Goal: Information Seeking & Learning: Understand process/instructions

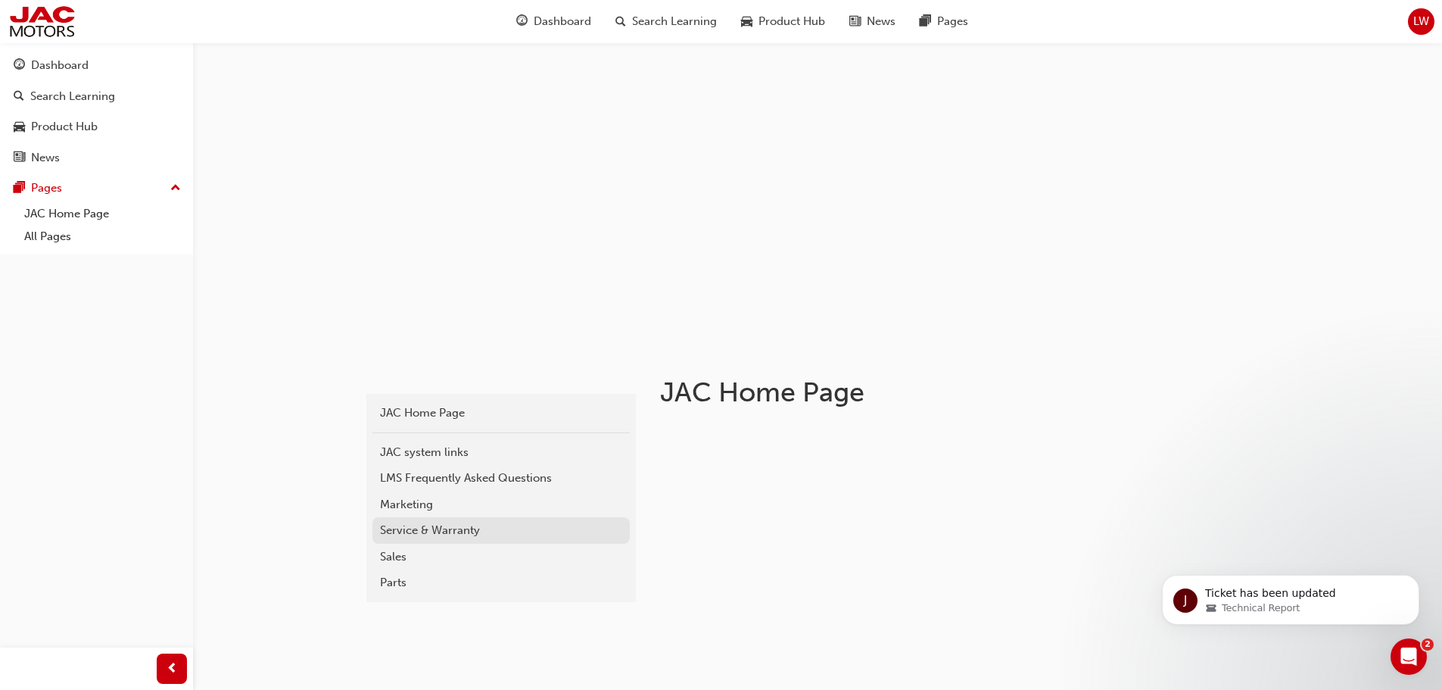
click at [442, 525] on div "Service & Warranty" at bounding box center [501, 530] width 242 height 17
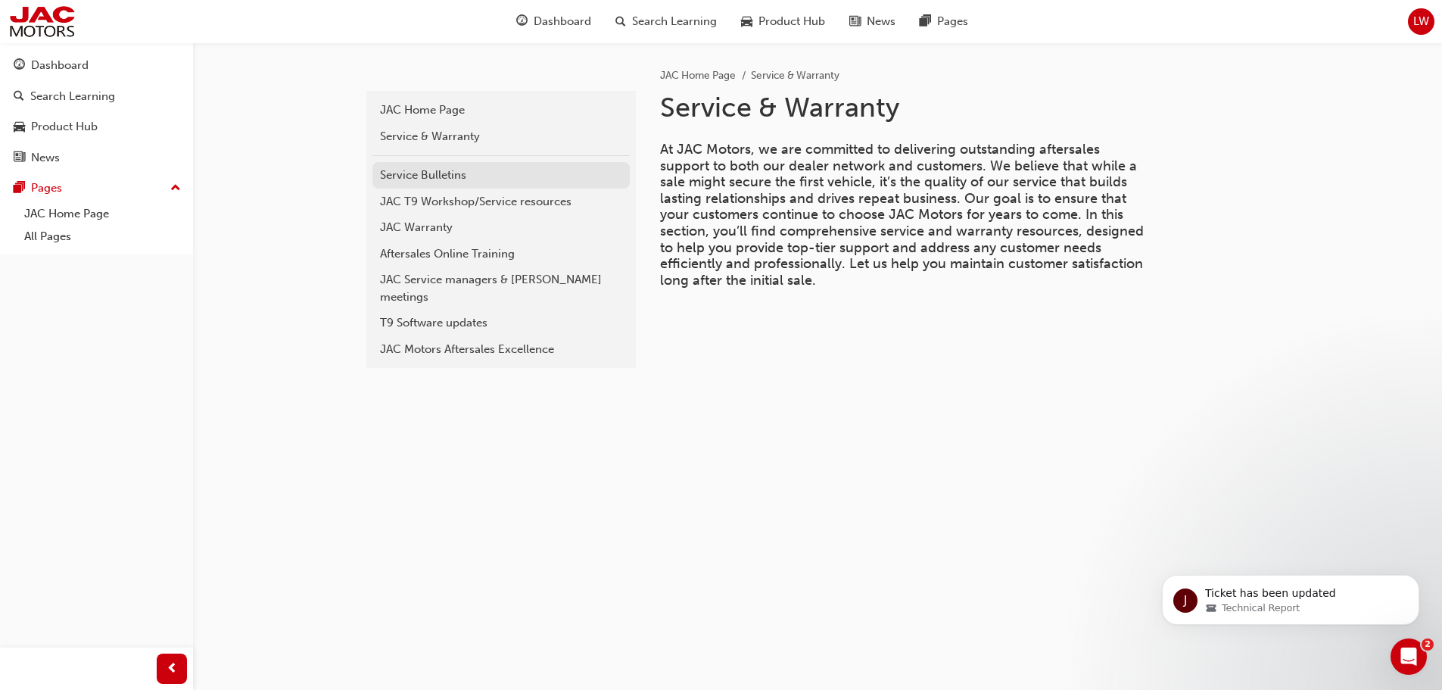
click at [448, 177] on div "Service Bulletins" at bounding box center [501, 175] width 242 height 17
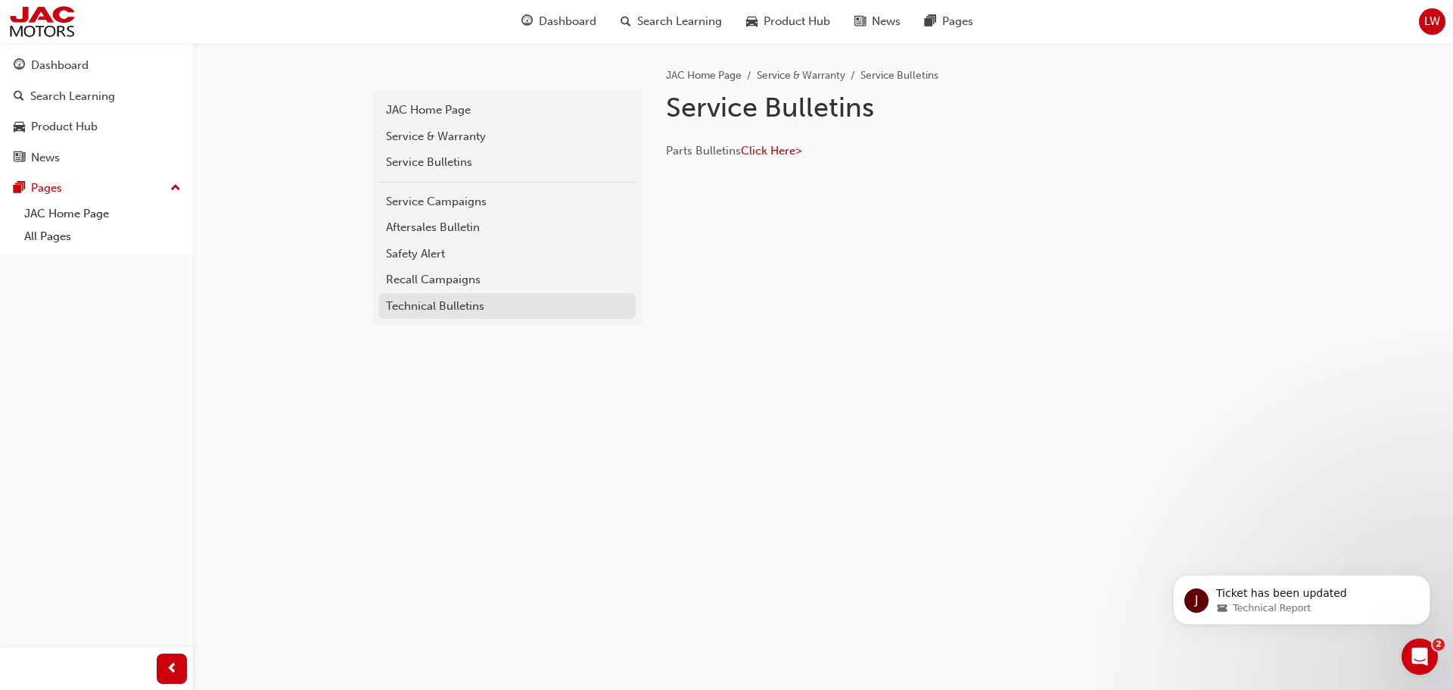
click at [469, 307] on div "Technical Bulletins" at bounding box center [507, 306] width 242 height 17
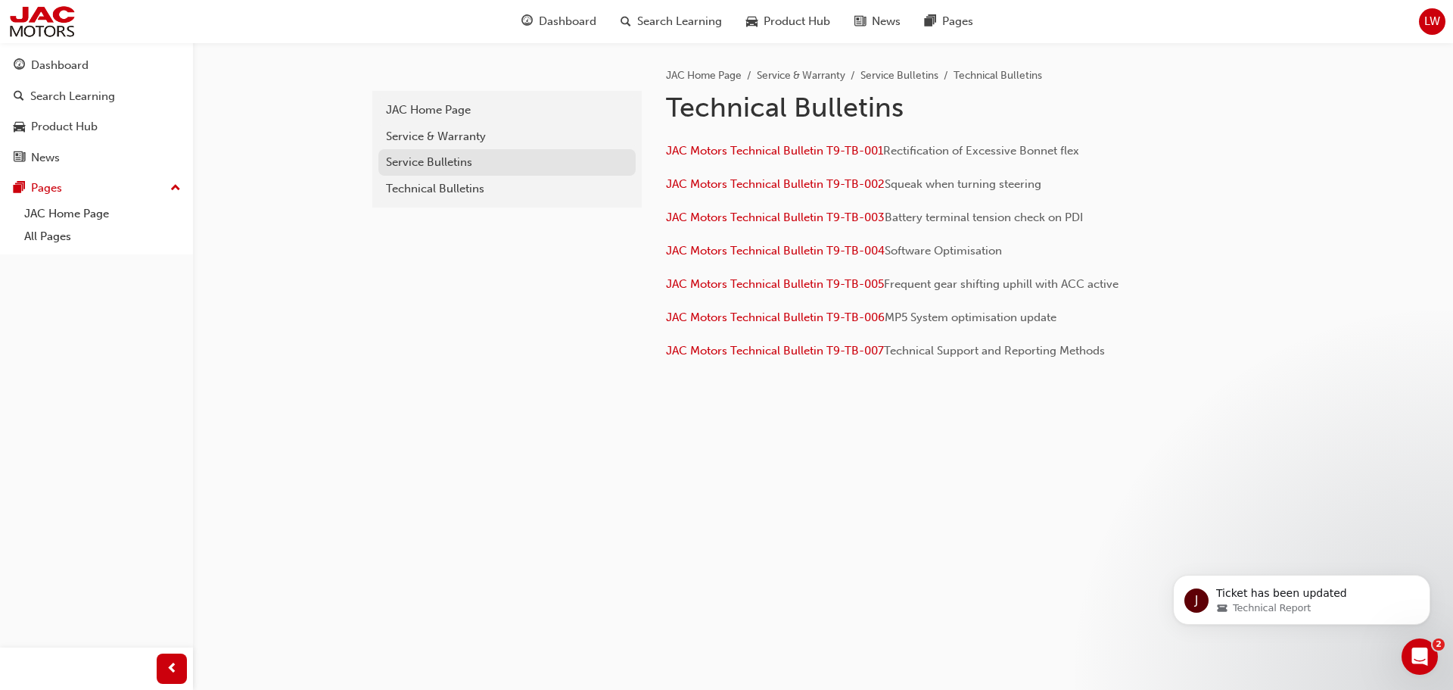
click at [439, 166] on div "Service Bulletins" at bounding box center [507, 162] width 242 height 17
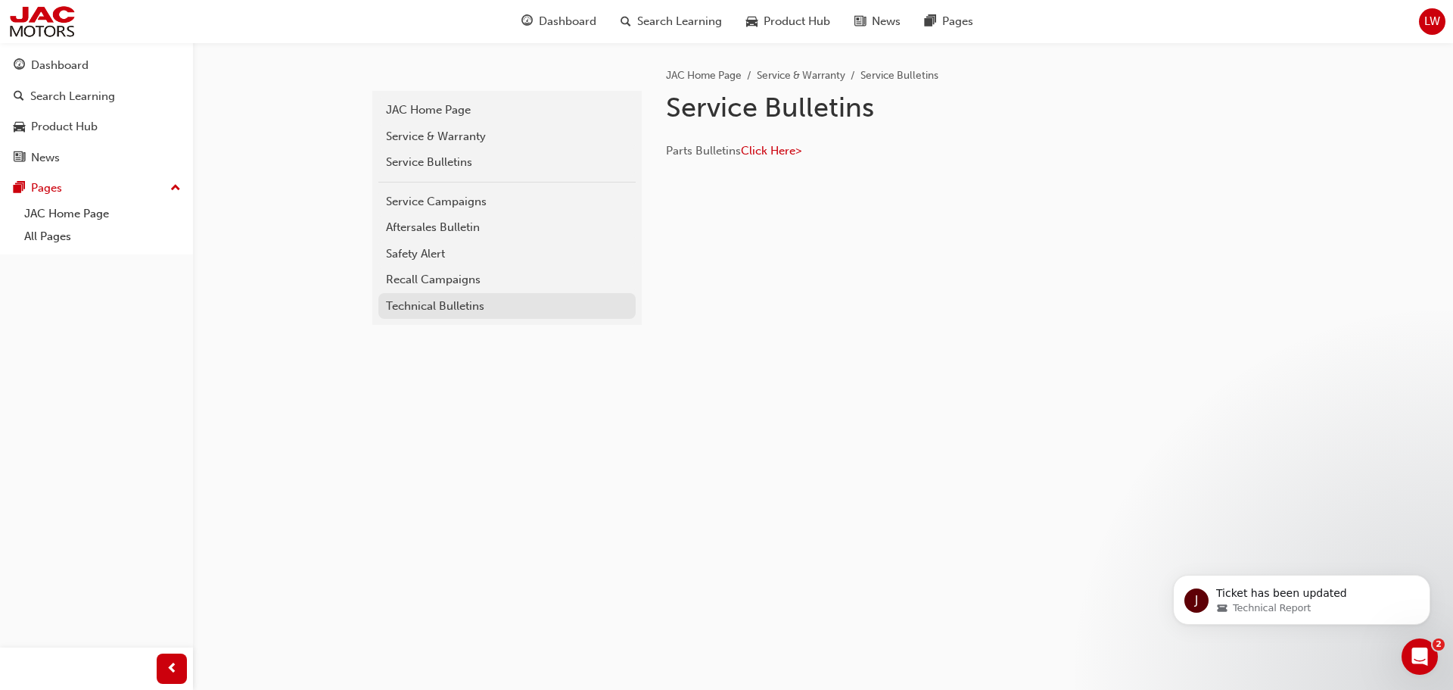
click at [461, 304] on div "Technical Bulletins" at bounding box center [507, 306] width 242 height 17
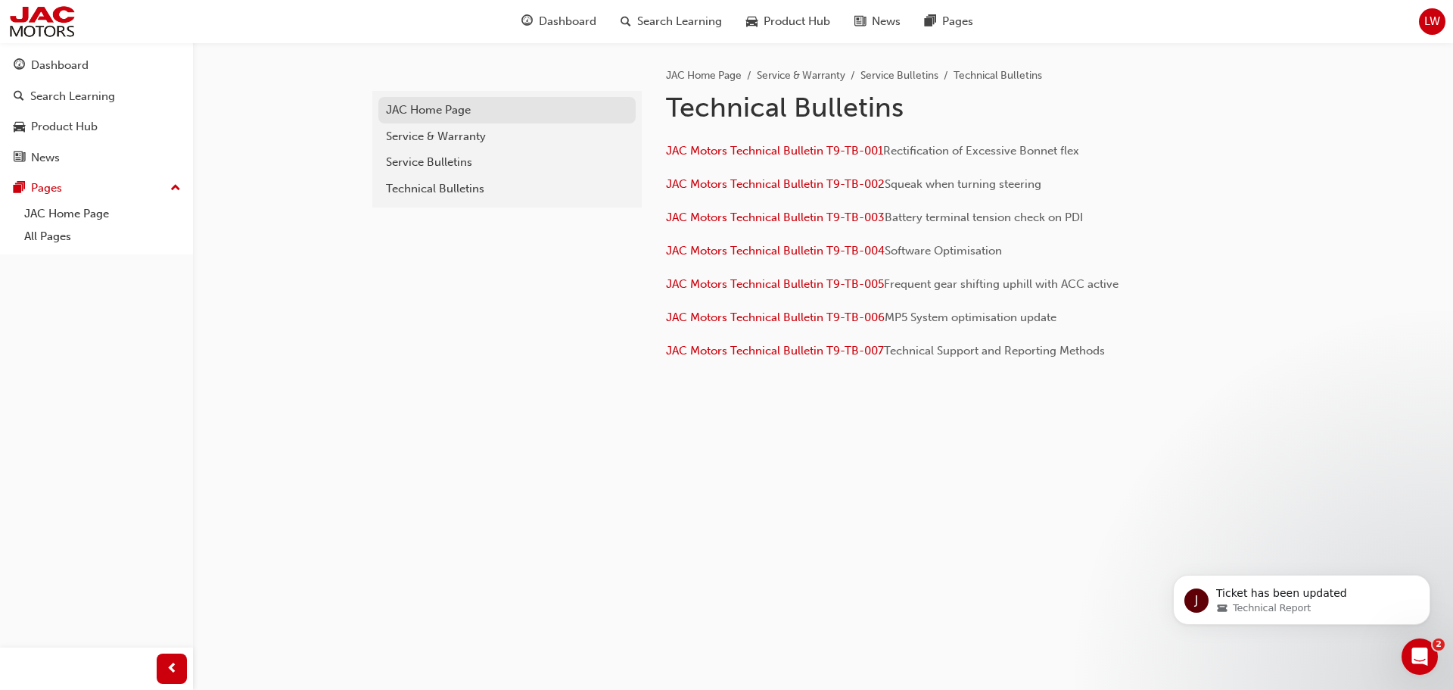
click at [426, 113] on div "JAC Home Page" at bounding box center [507, 109] width 242 height 17
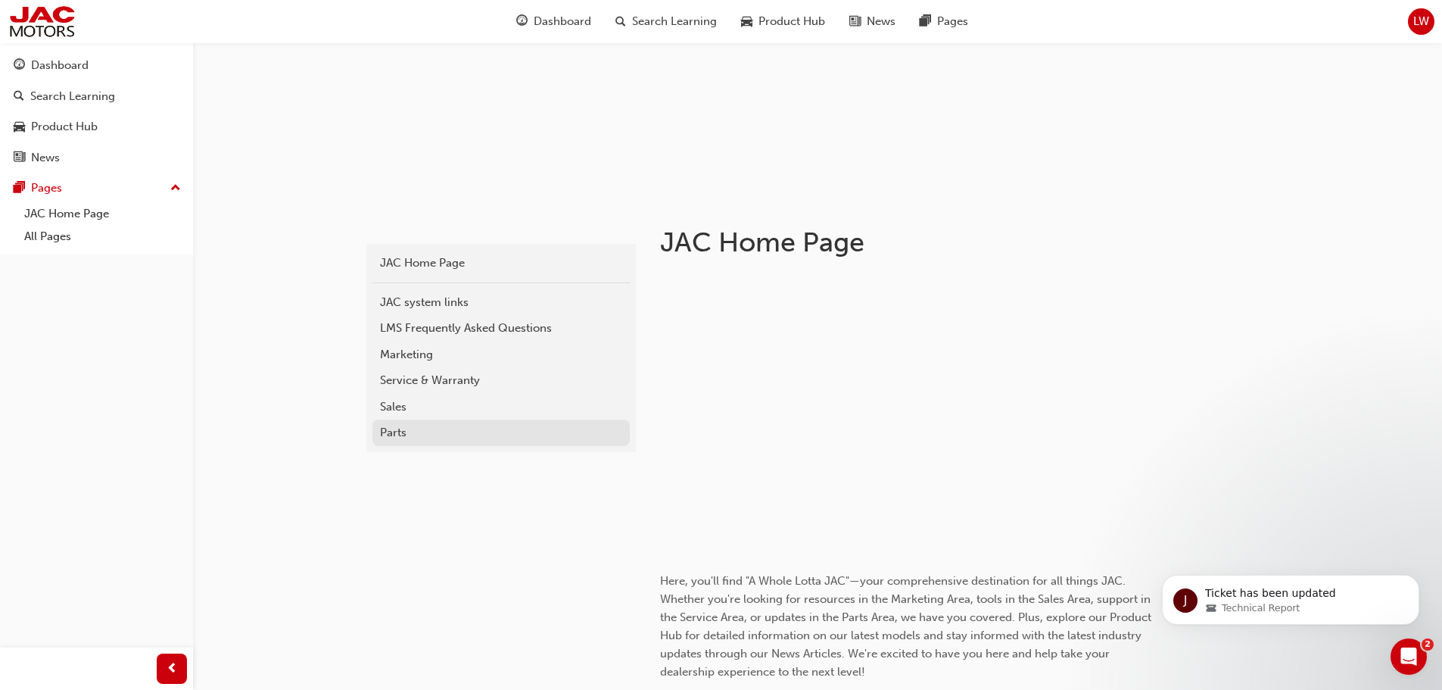
scroll to position [151, 0]
click at [418, 376] on div "Service & Warranty" at bounding box center [501, 378] width 242 height 17
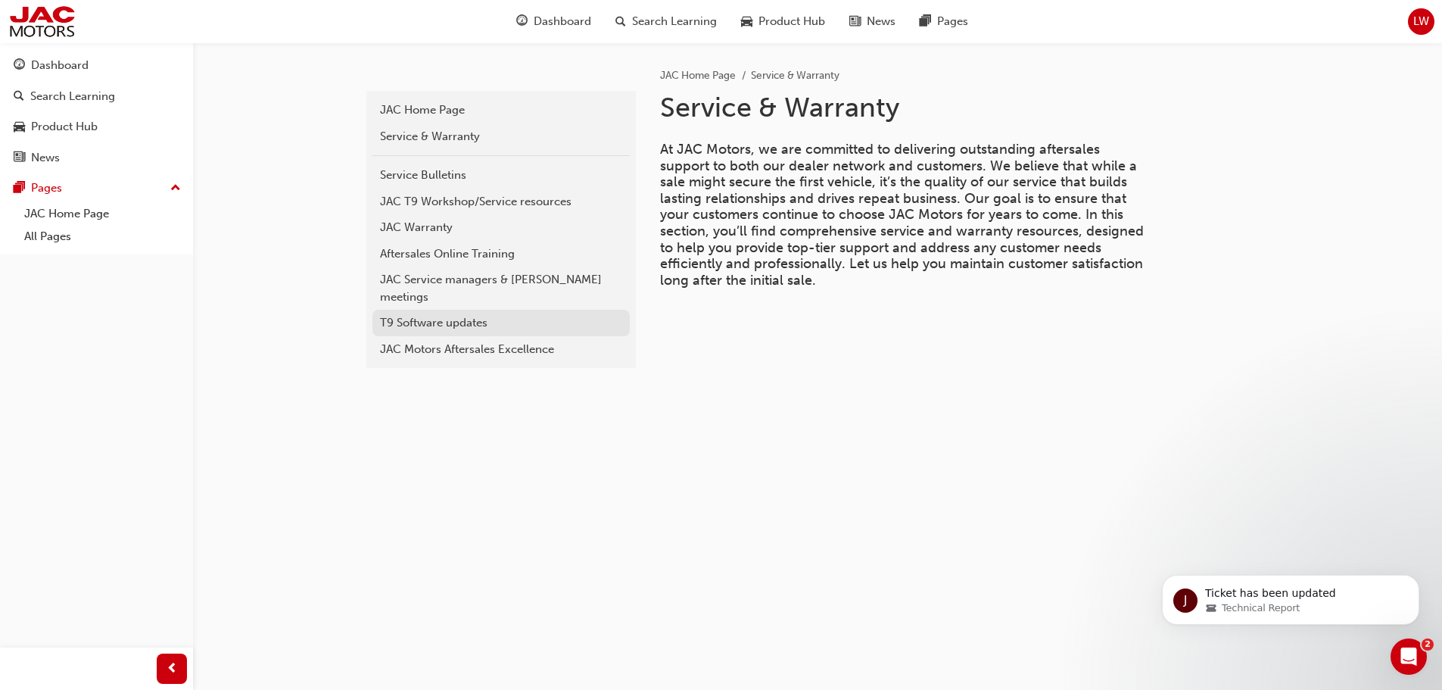
click at [462, 314] on div "T9 Software updates" at bounding box center [501, 322] width 242 height 17
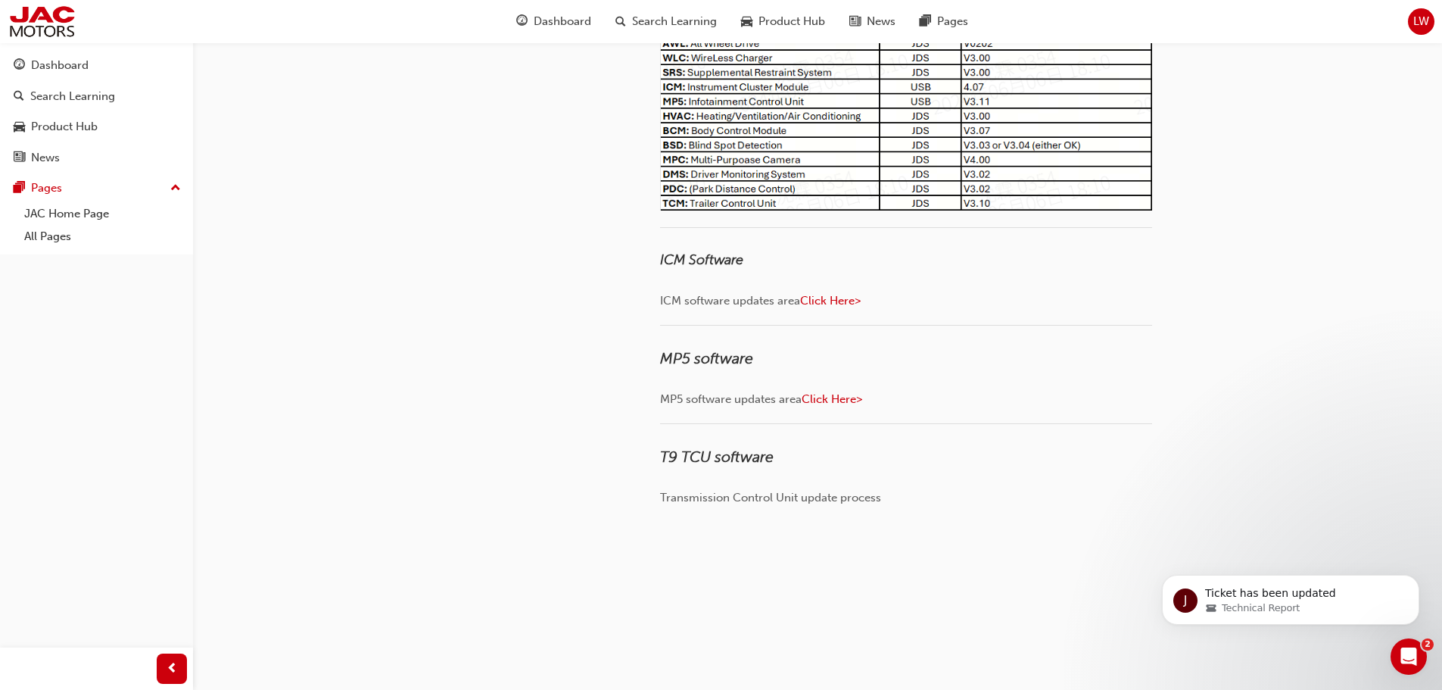
scroll to position [379, 0]
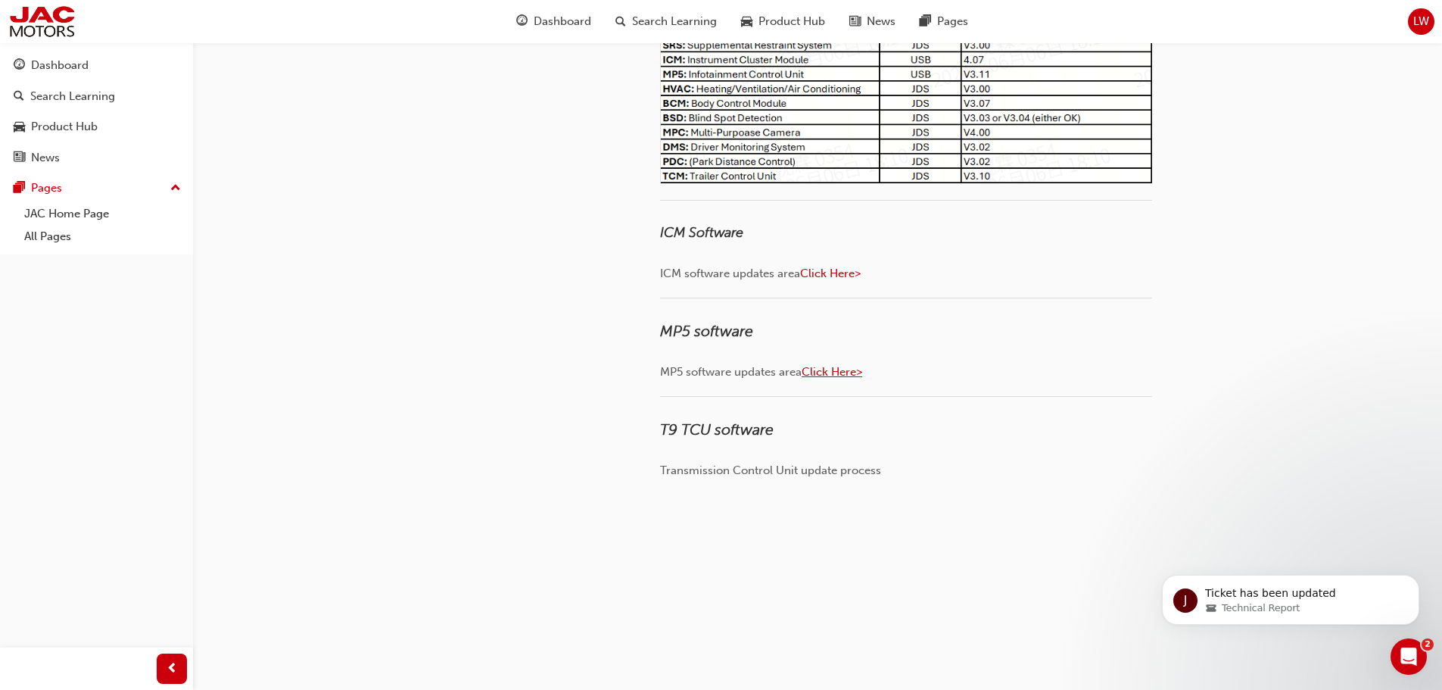
click at [837, 368] on span "Click Here>" at bounding box center [832, 372] width 61 height 14
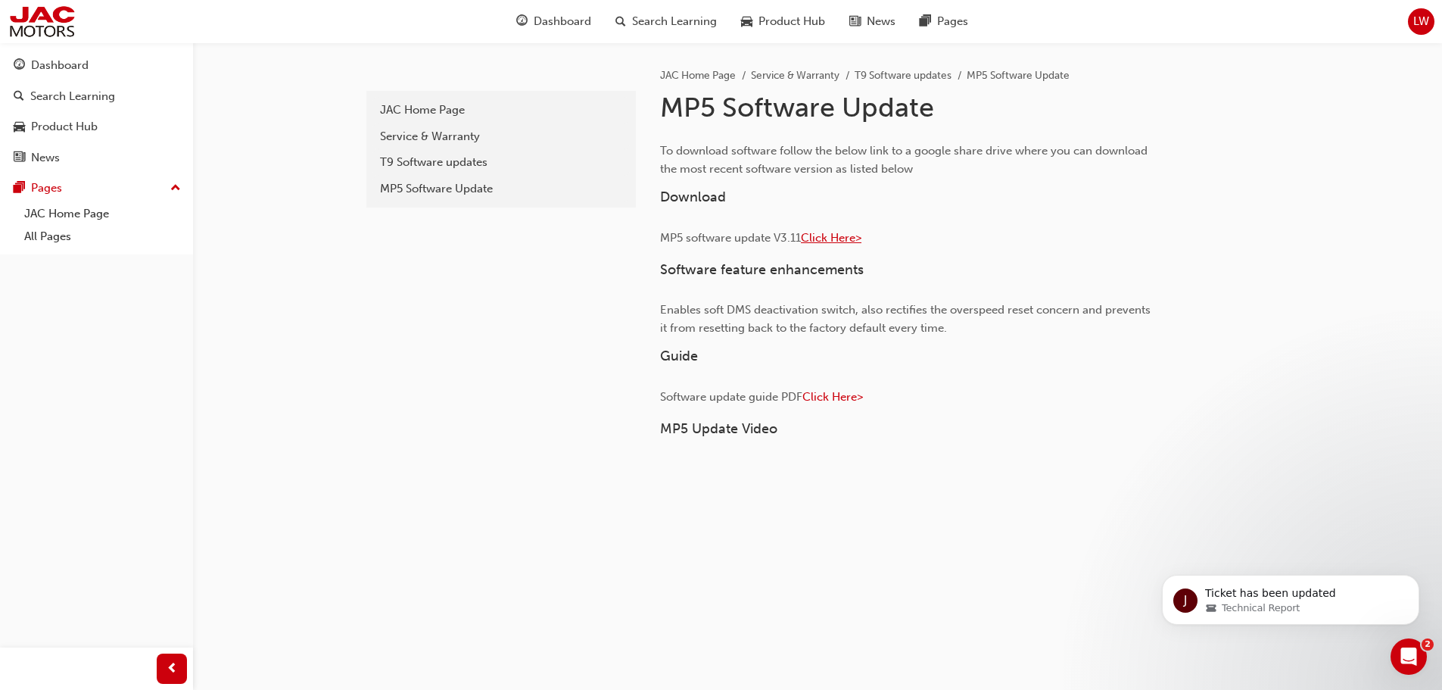
click at [833, 238] on span "Click Here>" at bounding box center [831, 238] width 61 height 14
